Goal: Find specific page/section: Find specific page/section

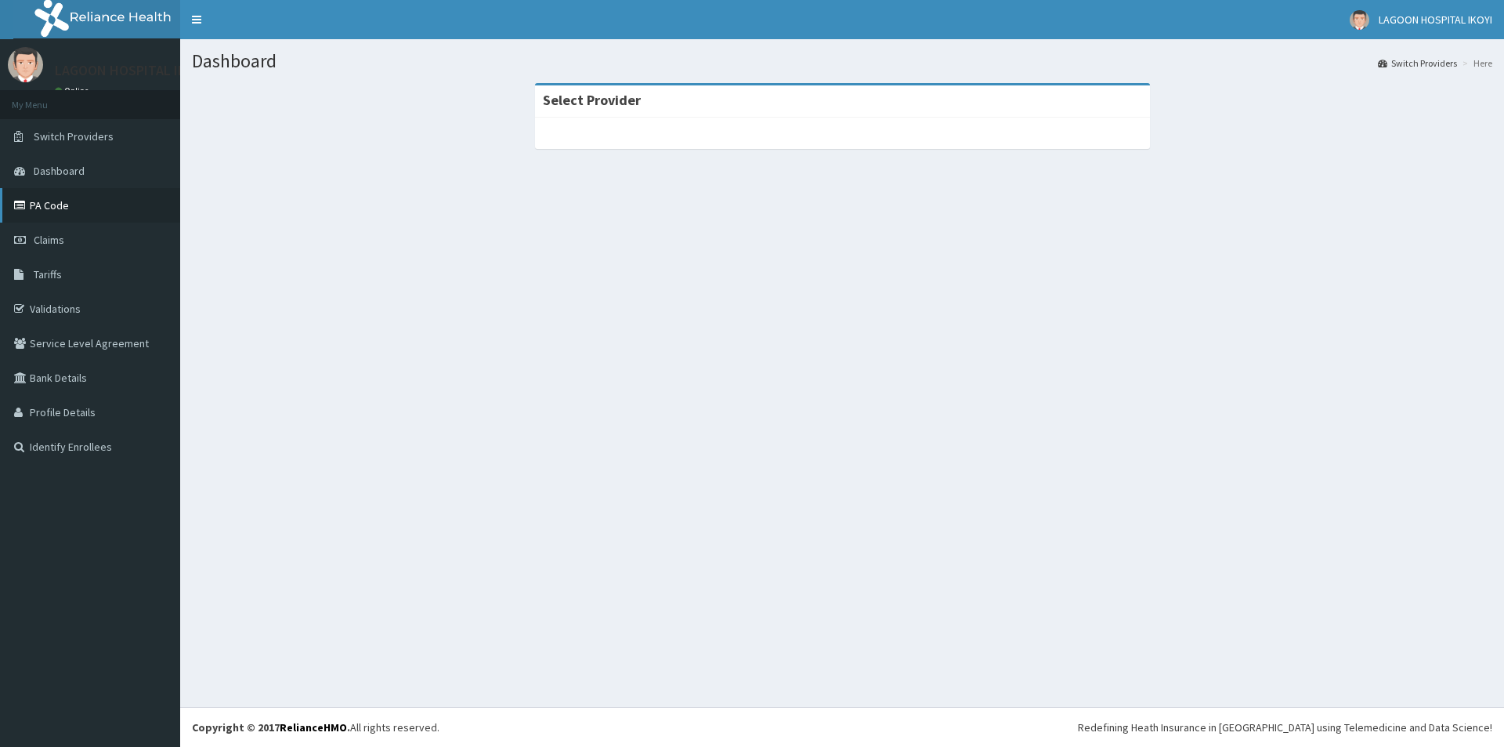
click at [42, 198] on link "PA Code" at bounding box center [90, 205] width 180 height 34
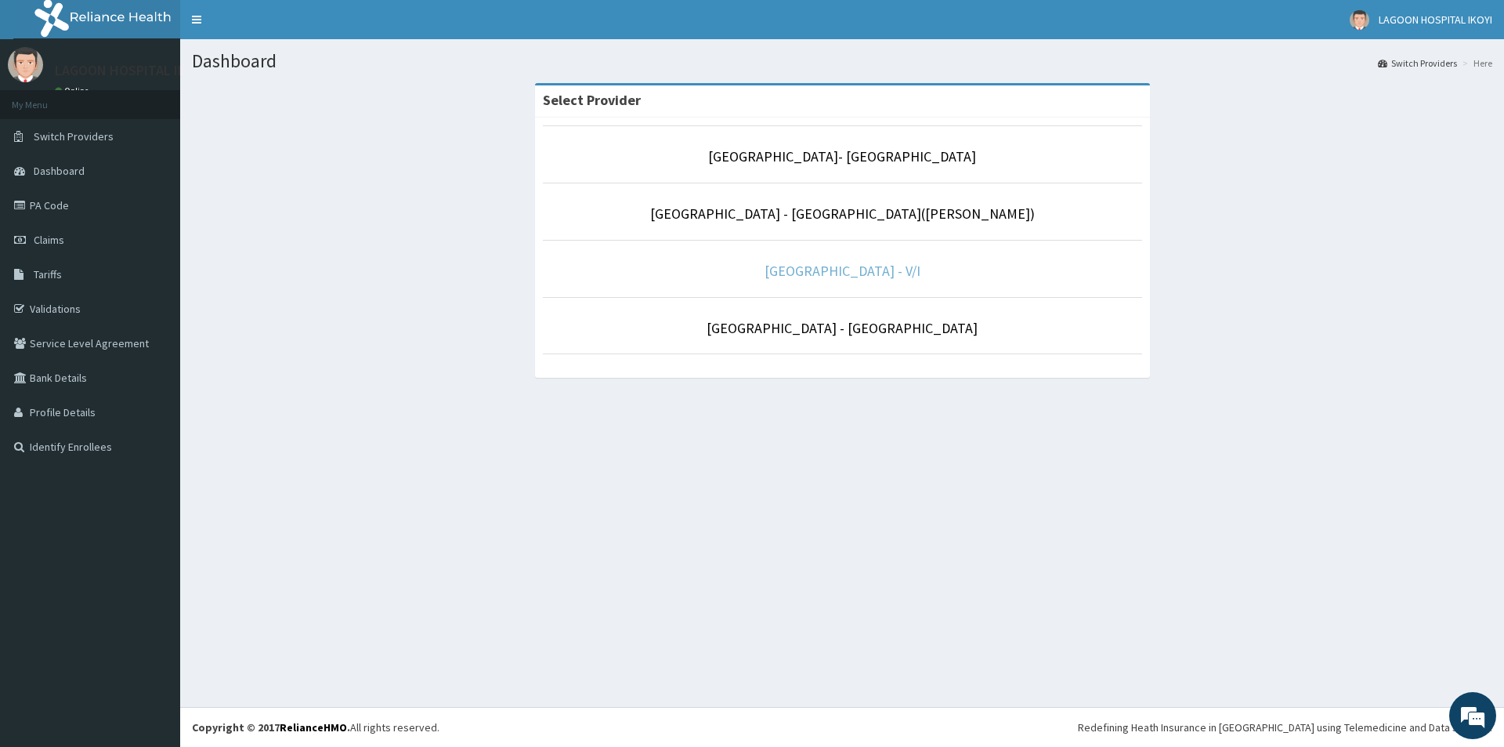
click at [890, 278] on link "[GEOGRAPHIC_DATA] - V/I" at bounding box center [843, 271] width 156 height 18
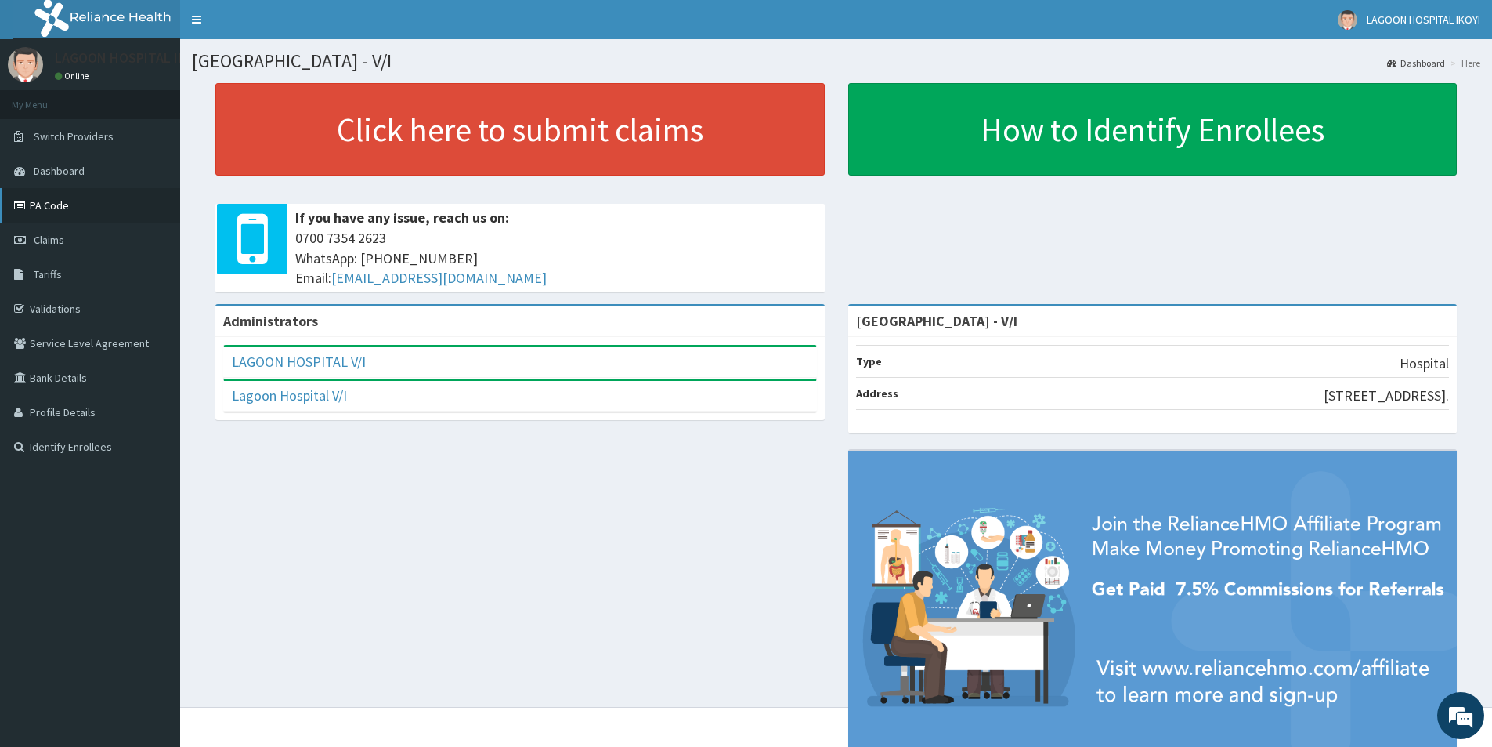
click at [82, 205] on link "PA Code" at bounding box center [90, 205] width 180 height 34
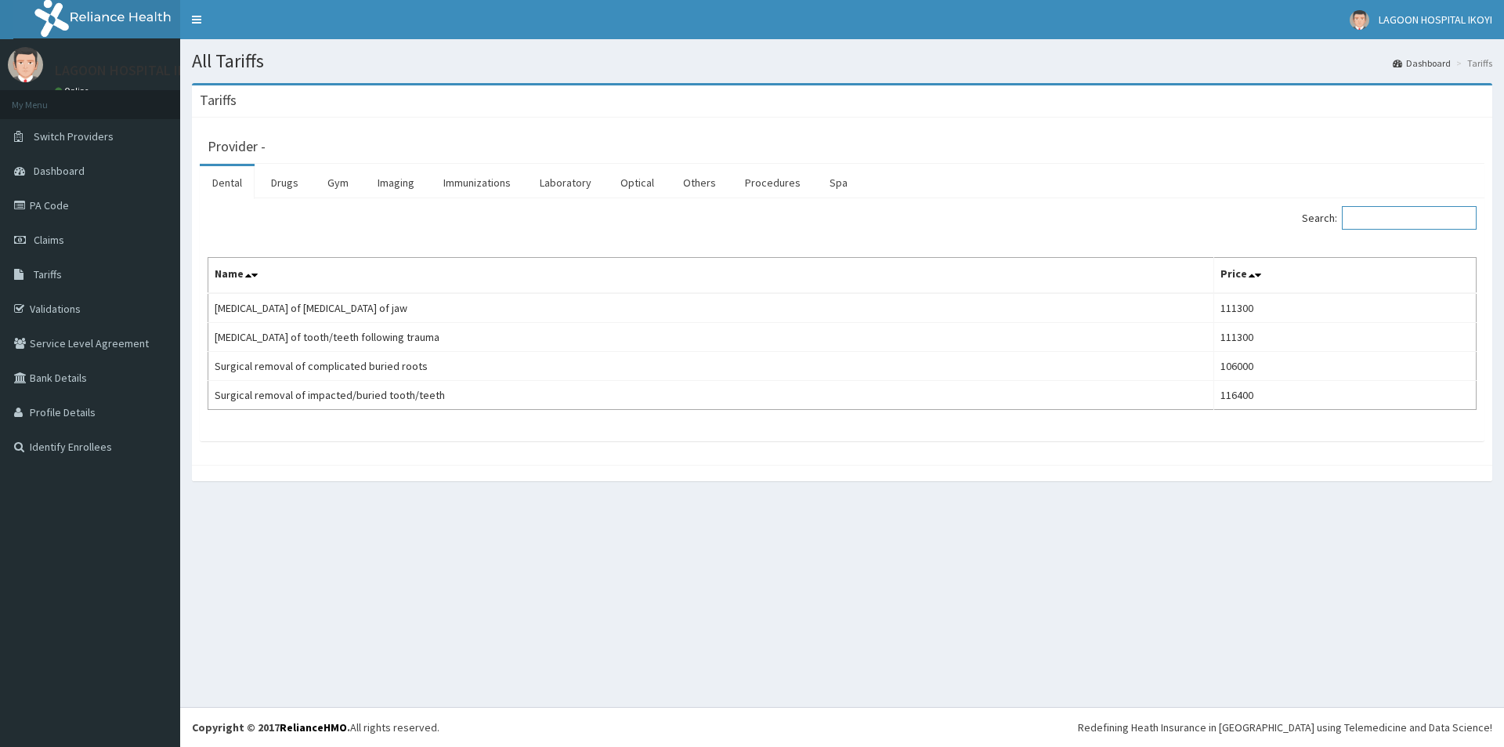
click at [1404, 216] on input "Search:" at bounding box center [1409, 217] width 135 height 23
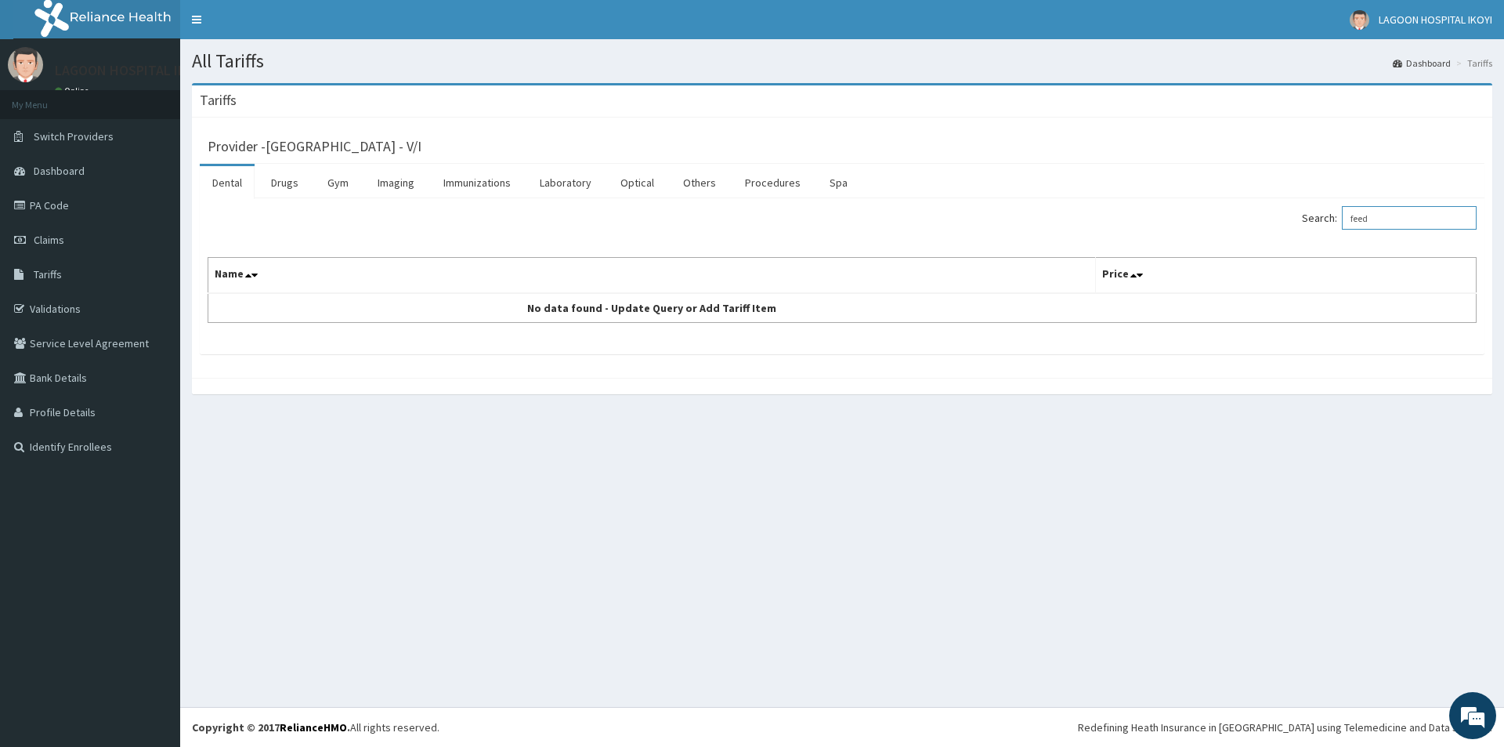
click at [1397, 223] on input "feed" at bounding box center [1409, 217] width 135 height 23
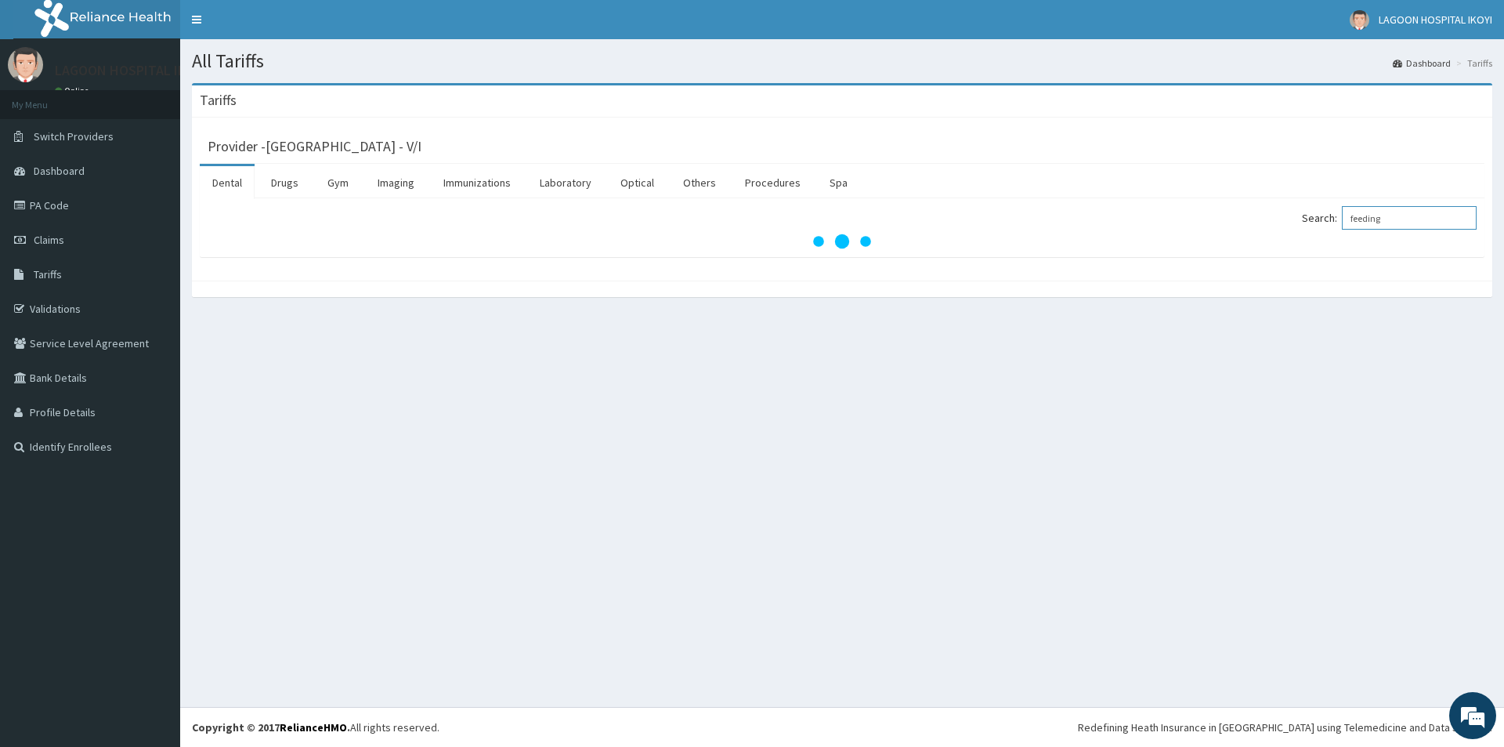
type input "feeding"
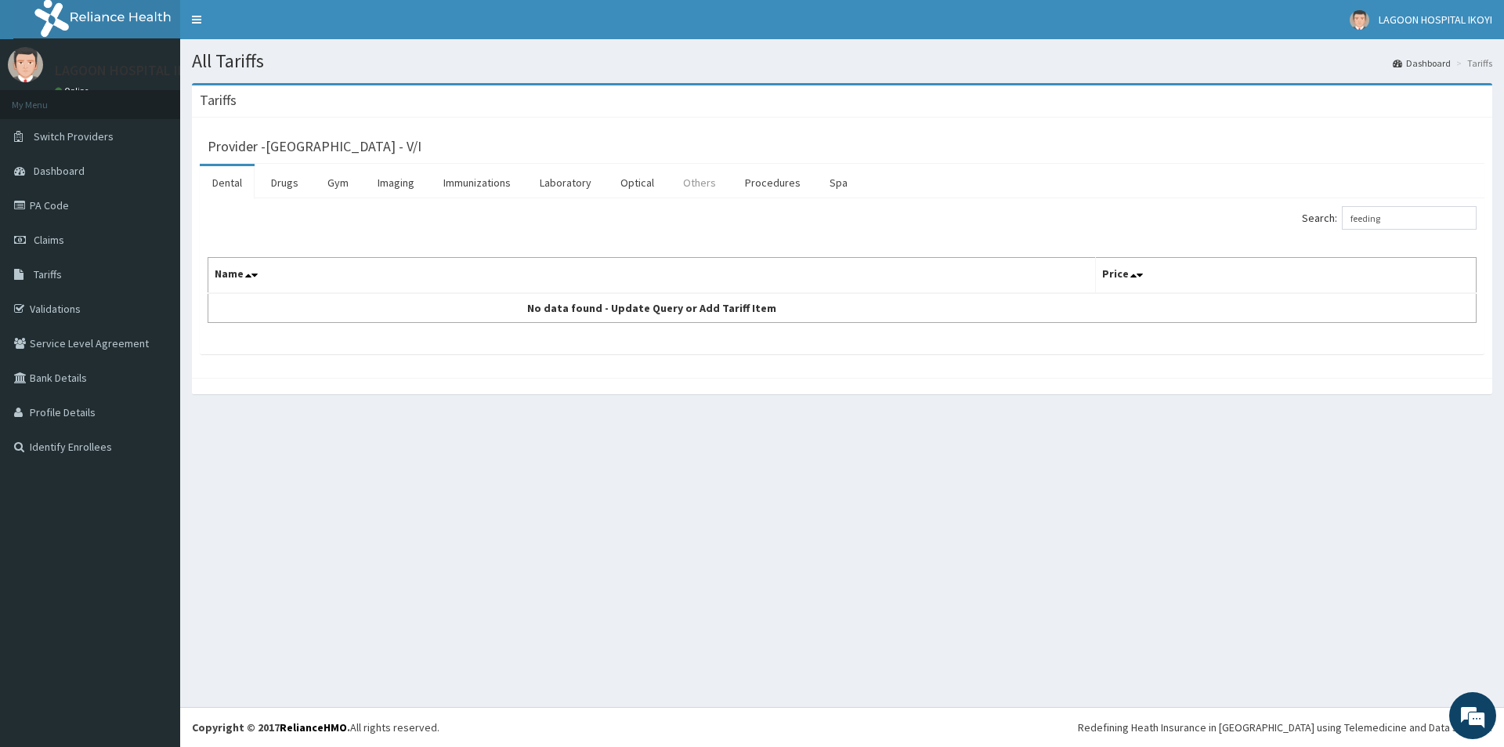
click at [695, 188] on link "Others" at bounding box center [700, 182] width 58 height 33
click at [1430, 220] on input "Search:" at bounding box center [1409, 217] width 135 height 23
type input "feed"
click at [60, 208] on link "PA Code" at bounding box center [90, 205] width 180 height 34
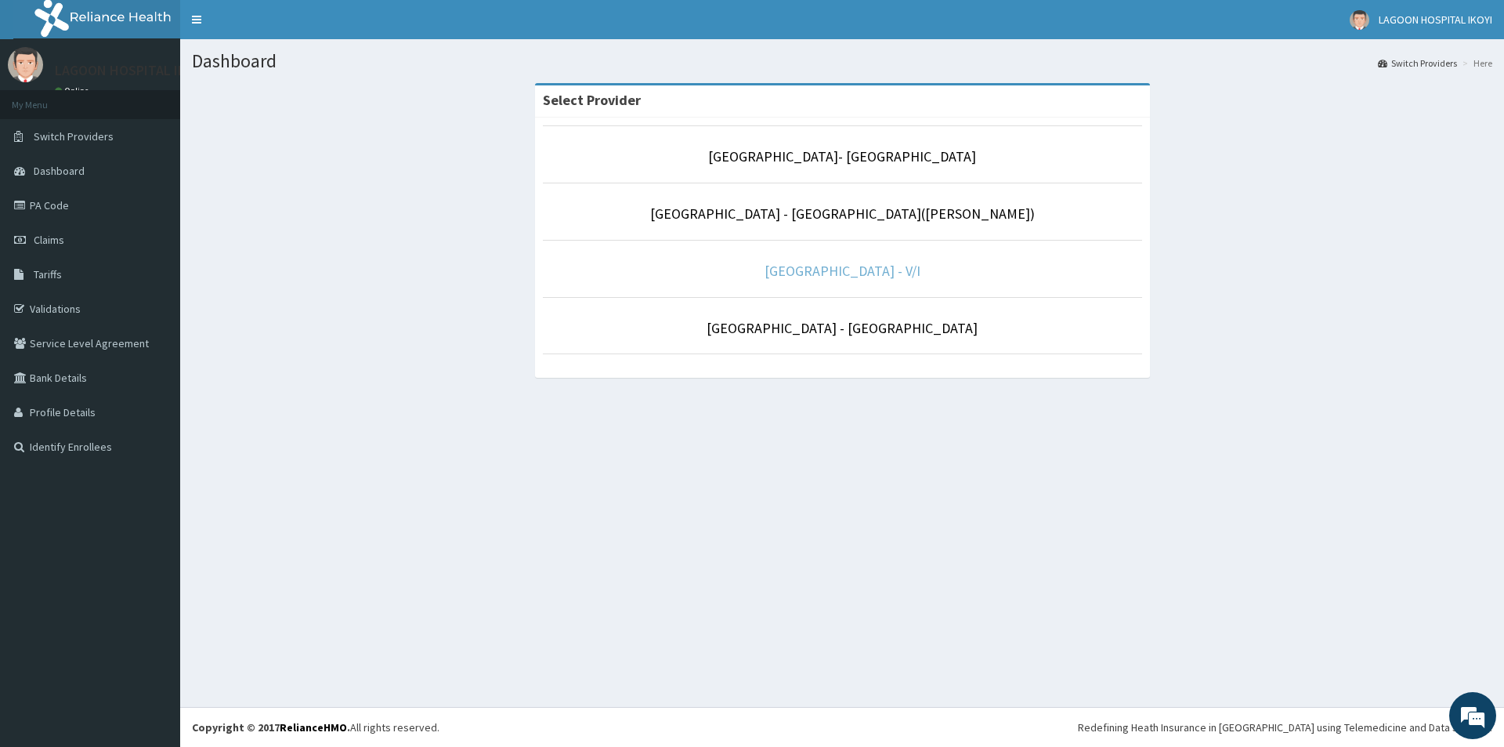
click at [846, 275] on link "[GEOGRAPHIC_DATA] - V/I" at bounding box center [843, 271] width 156 height 18
